Goal: Information Seeking & Learning: Learn about a topic

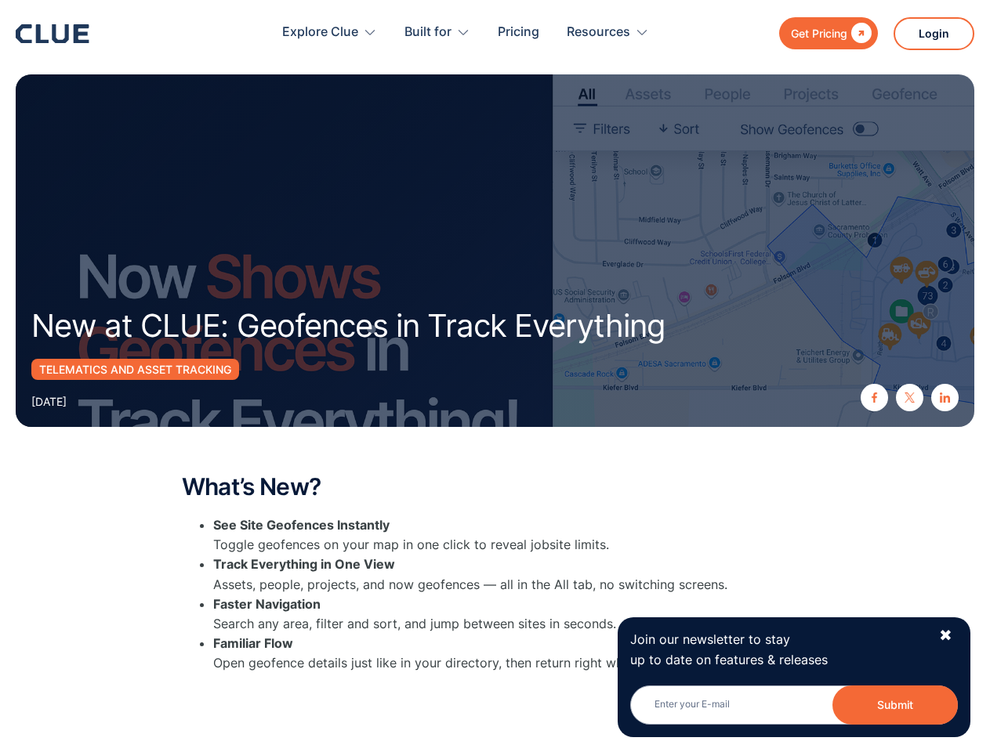
click at [576, 33] on div "Resources" at bounding box center [598, 32] width 63 height 49
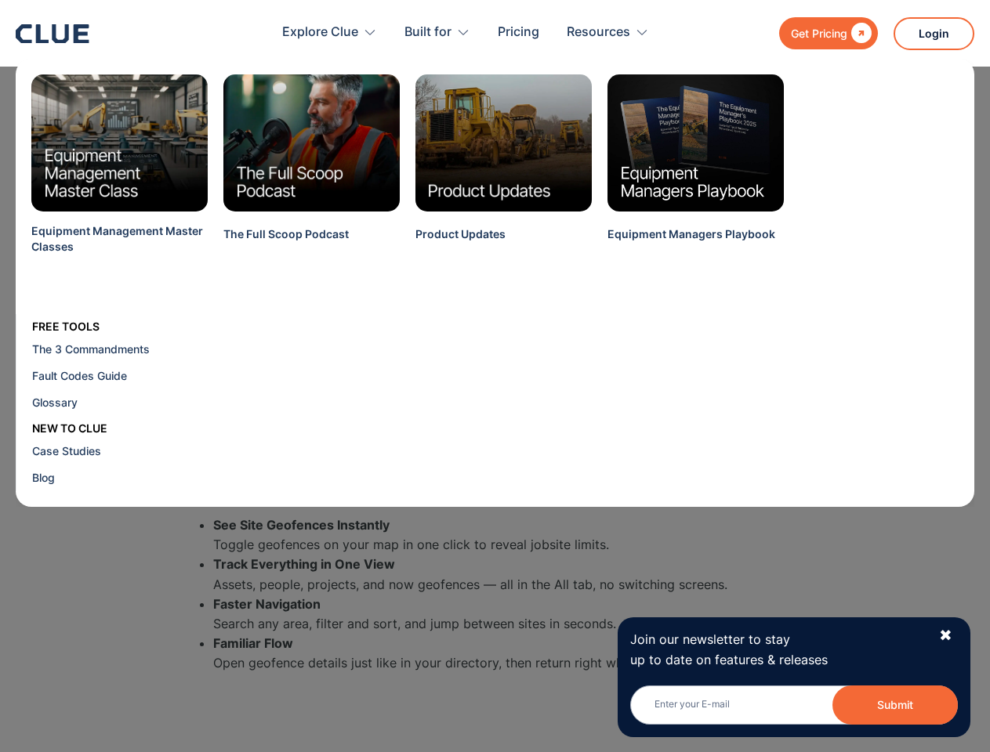
click at [330, 32] on div "Explore Clue" at bounding box center [320, 32] width 76 height 49
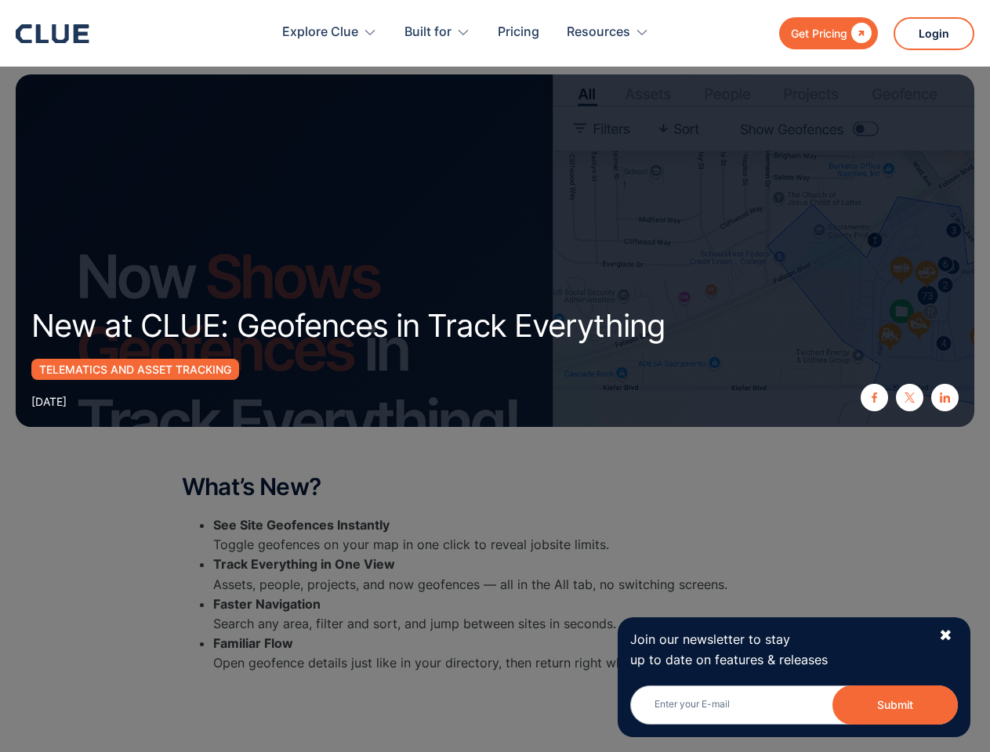
click at [437, 32] on div "Built for" at bounding box center [427, 32] width 47 height 49
click at [607, 32] on div "Resources" at bounding box center [598, 32] width 63 height 49
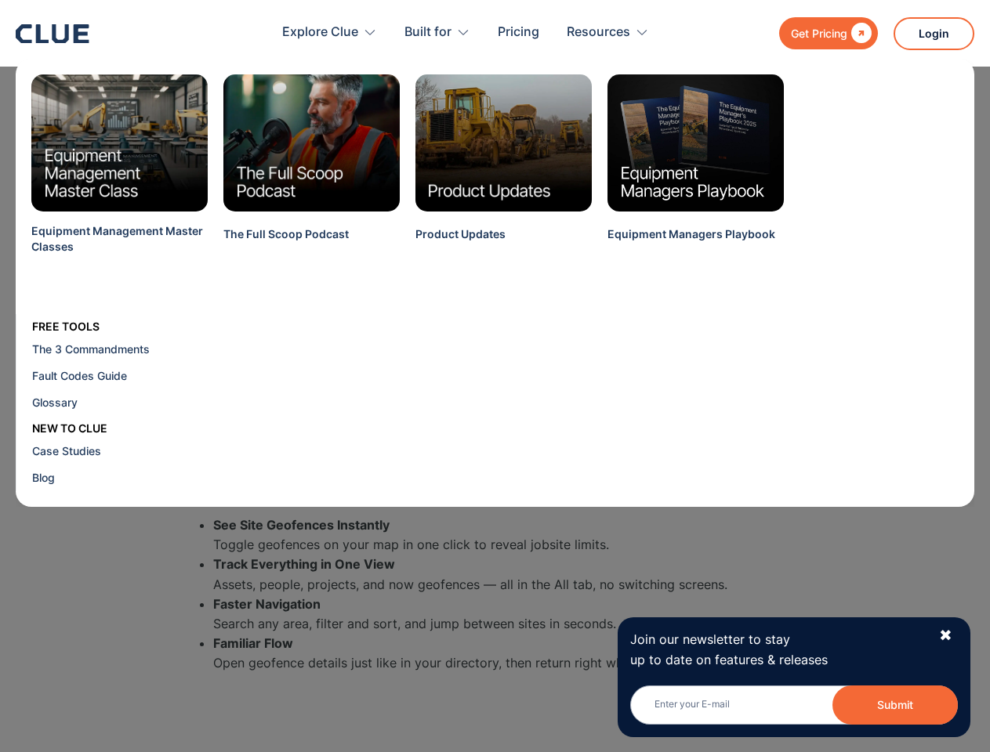
click at [874, 397] on div "Equipment Management Master Classes The Full Scoop Podcast Product Updates Equi…" at bounding box center [495, 283] width 959 height 448
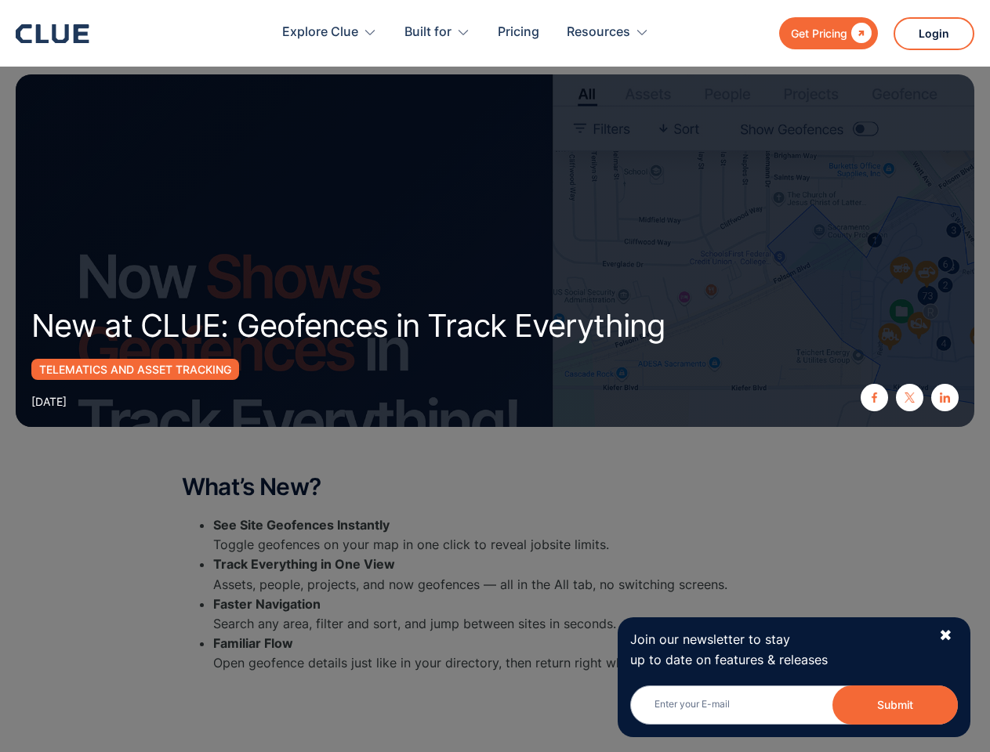
click at [909, 397] on img at bounding box center [909, 398] width 10 height 10
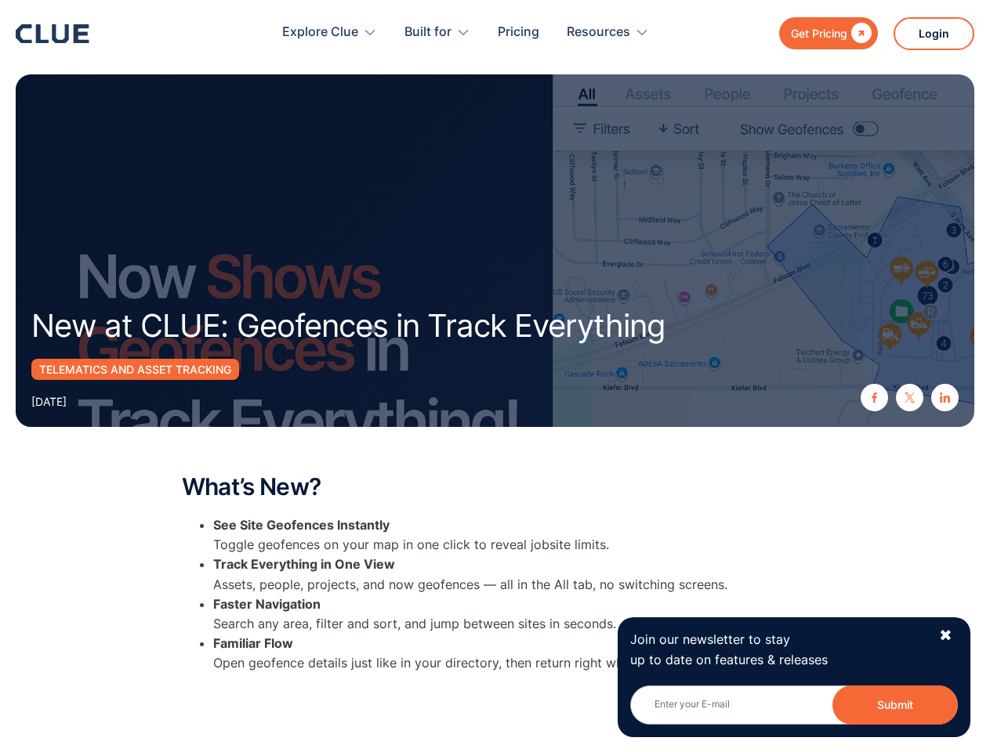
click at [944, 397] on img at bounding box center [945, 398] width 10 height 10
click at [895, 705] on button "Submit" at bounding box center [894, 705] width 125 height 39
click at [495, 752] on html "Get Pricing  Explore Clue Solutions Tailored solutions for your construction e…" at bounding box center [495, 376] width 990 height 752
